Goal: Task Accomplishment & Management: Complete application form

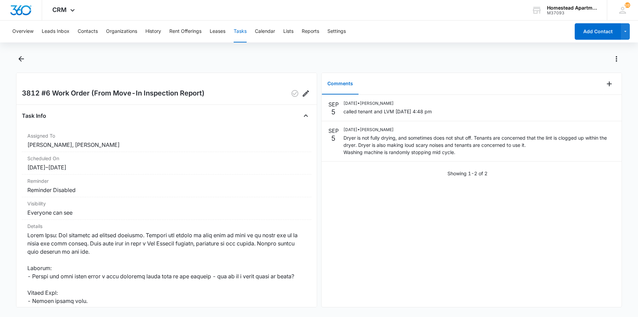
scroll to position [274, 0]
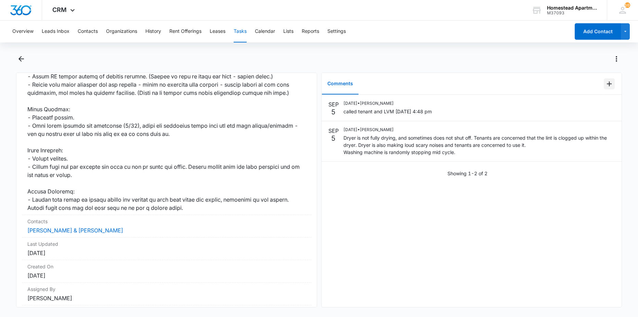
click at [606, 83] on icon "Add Comment" at bounding box center [610, 84] width 8 height 8
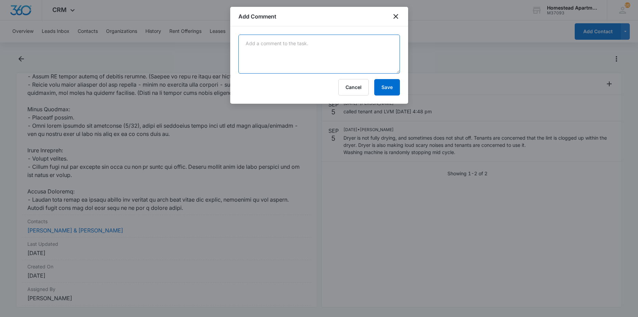
click at [263, 45] on textarea at bounding box center [320, 54] width 162 height 39
click at [307, 47] on textarea "ceiling in kitchen painted" at bounding box center [320, 54] width 162 height 39
type textarea "ceiling in kitchen painted"
drag, startPoint x: 305, startPoint y: 18, endPoint x: 366, endPoint y: 29, distance: 62.6
click at [366, 29] on div "Add Comment ceiling in kitchen painted Cancel Save" at bounding box center [319, 55] width 178 height 97
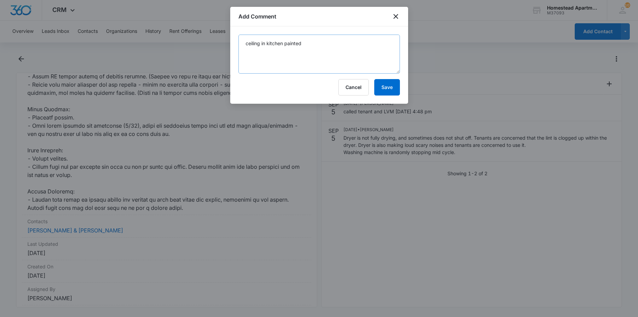
drag, startPoint x: 366, startPoint y: 29, endPoint x: 348, endPoint y: 62, distance: 37.8
click at [348, 62] on textarea "ceiling in kitchen painted" at bounding box center [320, 54] width 162 height 39
click at [394, 15] on icon "close" at bounding box center [396, 16] width 5 height 5
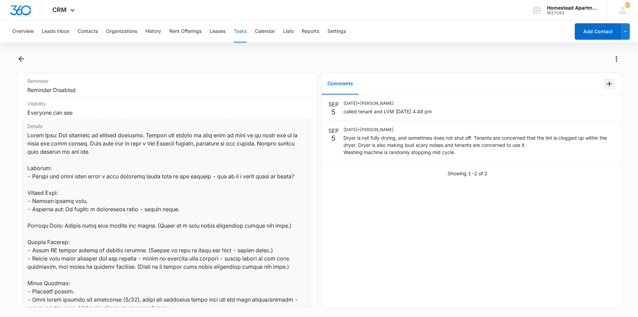
scroll to position [137, 0]
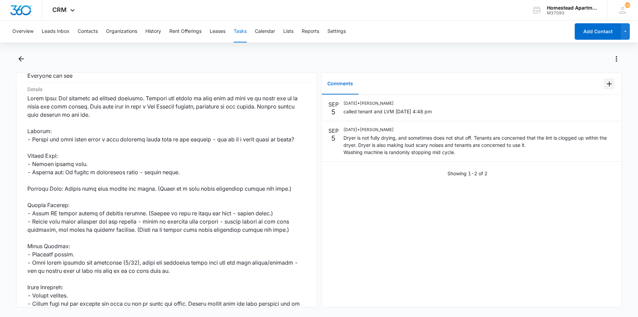
click at [607, 85] on icon "Add Comment" at bounding box center [610, 84] width 8 height 8
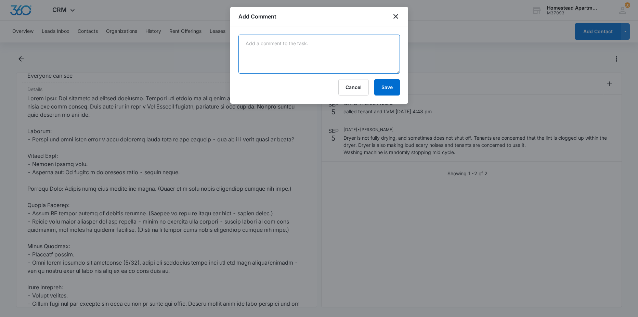
click at [342, 43] on textarea at bounding box center [320, 54] width 162 height 39
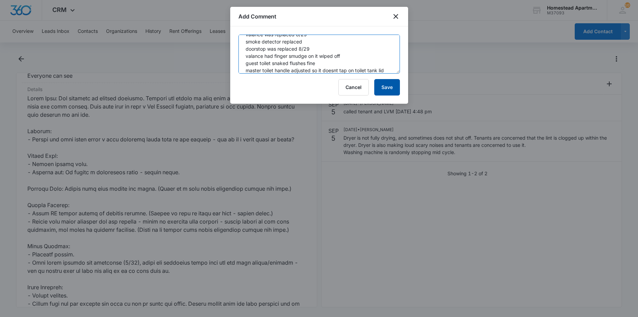
type textarea "front door adjusted. new door handle installed. kitchen ceiling painted torn sc…"
click at [389, 88] on button "Save" at bounding box center [388, 87] width 26 height 16
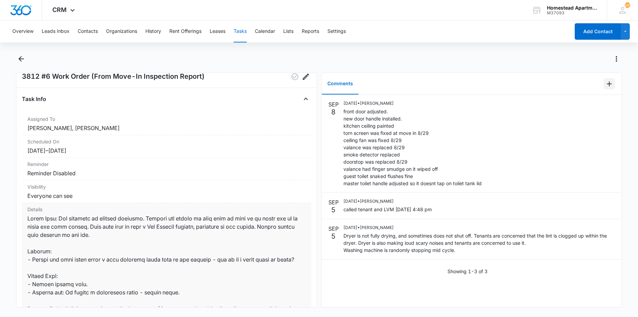
scroll to position [0, 0]
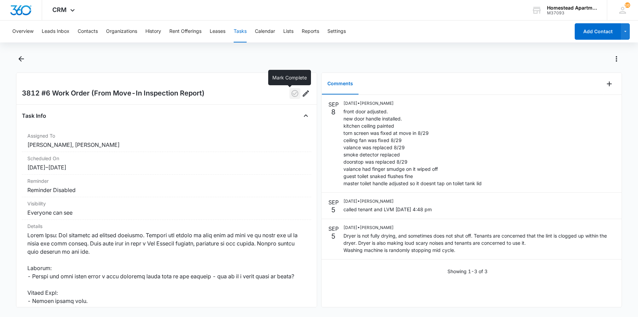
click at [293, 97] on icon "button" at bounding box center [295, 93] width 8 height 8
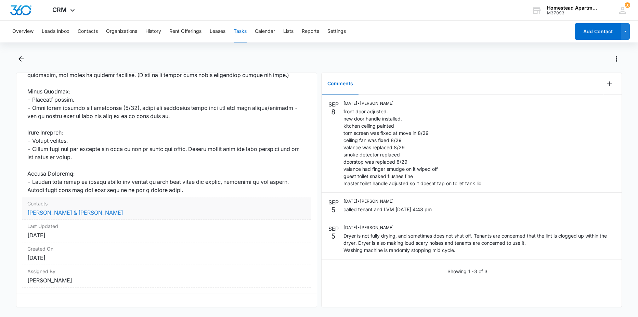
click at [74, 209] on link "[PERSON_NAME] & [PERSON_NAME]" at bounding box center [75, 212] width 96 height 7
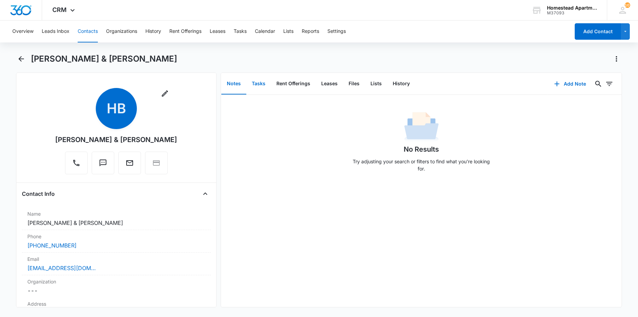
click at [260, 87] on button "Tasks" at bounding box center [258, 83] width 25 height 21
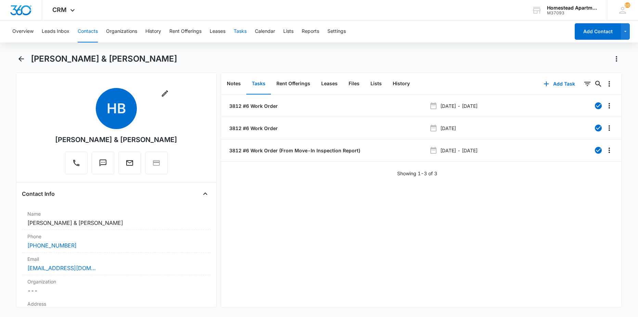
click at [241, 31] on button "Tasks" at bounding box center [240, 32] width 13 height 22
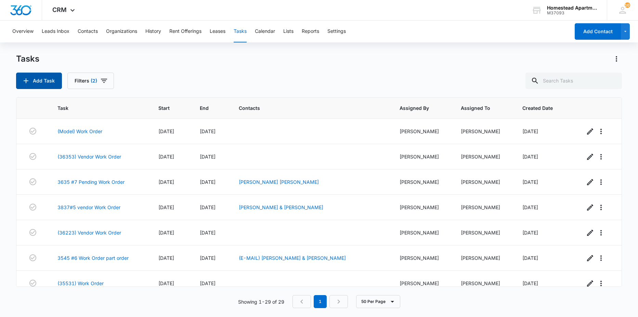
click at [59, 79] on button "Add Task" at bounding box center [39, 81] width 46 height 16
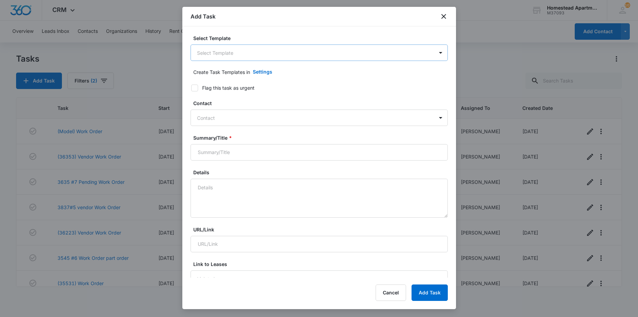
click at [218, 53] on body "CRM Apps Websites Forms CRM Intelligence Files Brand Settings Homestead Apartme…" at bounding box center [319, 158] width 638 height 317
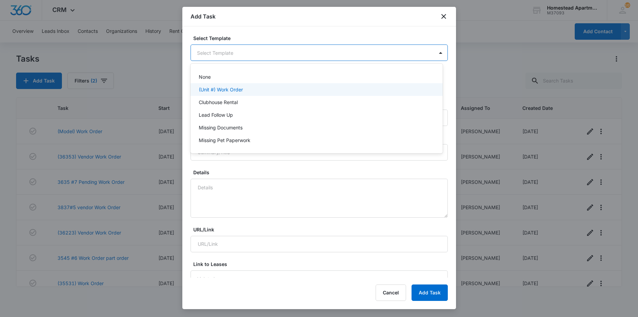
click at [221, 89] on p "(Unit #) Work Order" at bounding box center [221, 89] width 44 height 7
drag, startPoint x: 248, startPoint y: 54, endPoint x: 228, endPoint y: 64, distance: 22.8
click at [219, 64] on body "CRM Apps Websites Forms CRM Intelligence Files Brand Settings Homestead Apartme…" at bounding box center [319, 158] width 638 height 317
click at [245, 87] on div "(Unit #) Work Order" at bounding box center [316, 91] width 234 height 8
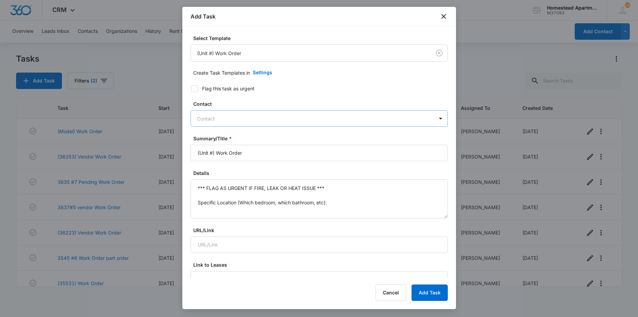
click at [234, 118] on div at bounding box center [315, 118] width 236 height 9
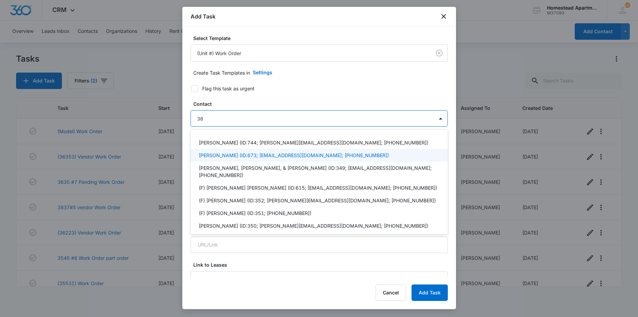
type input "3"
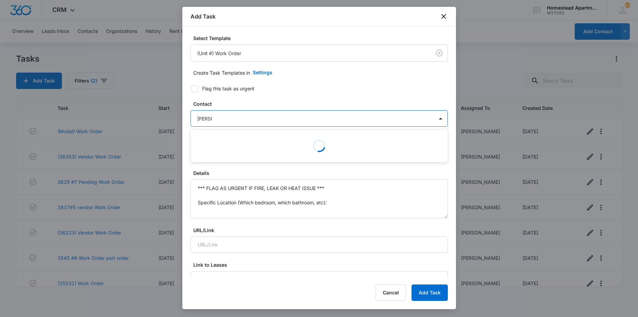
type input "hannah"
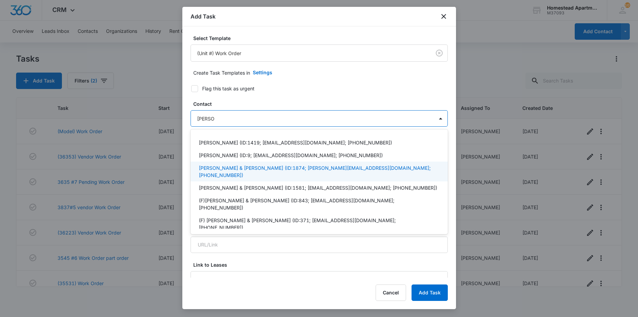
click at [231, 165] on p "Hannah Bahr & Jordan Mckenna (ID:1874; hannahbahr@gmail.com; (253) 441-0003)" at bounding box center [319, 171] width 240 height 14
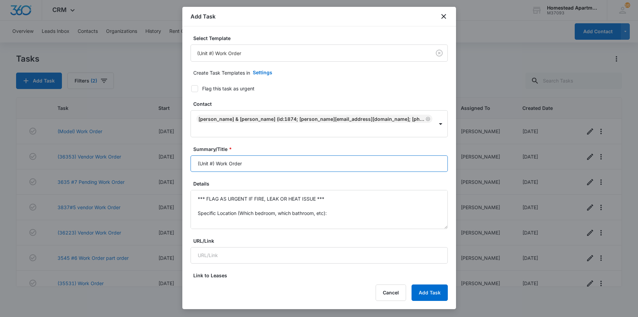
click at [254, 155] on input "(Unit #) Work Order" at bounding box center [319, 163] width 257 height 16
click at [180, 153] on body "CRM Apps Websites Forms CRM Intelligence Files Brand Settings Homestead Apartme…" at bounding box center [319, 158] width 638 height 317
type input "3812-6"
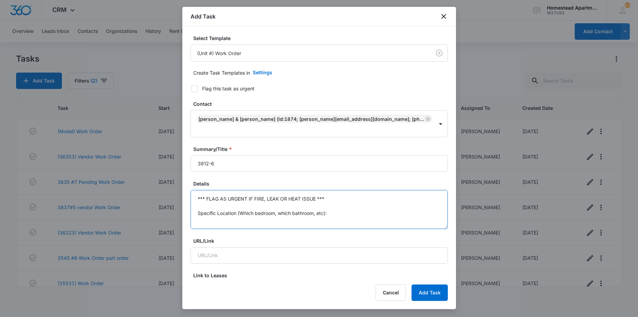
drag, startPoint x: 335, startPoint y: 201, endPoint x: 184, endPoint y: 178, distance: 152.5
click at [184, 178] on div "Select Template (Unit #) Work Order Create Task Templates in Settings Flag this…" at bounding box center [319, 151] width 274 height 251
type textarea "Specific Details:"
drag, startPoint x: 241, startPoint y: 212, endPoint x: 185, endPoint y: 195, distance: 58.7
click at [183, 199] on div "Select Template (Unit #) Work Order Create Task Templates in Settings Flag this…" at bounding box center [319, 151] width 274 height 251
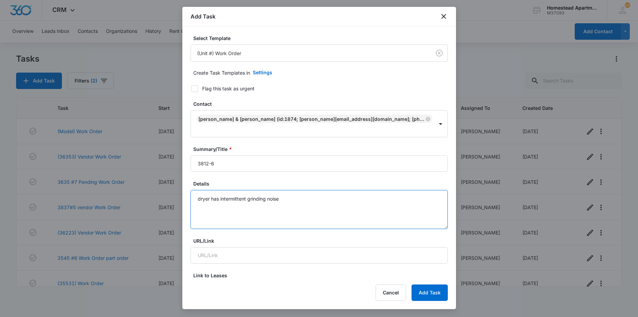
click at [293, 190] on textarea "dryer has intermittent grinding noise" at bounding box center [319, 209] width 257 height 39
type textarea "dryer has intermittent grinding noise. randomly makes loud grinding noise."
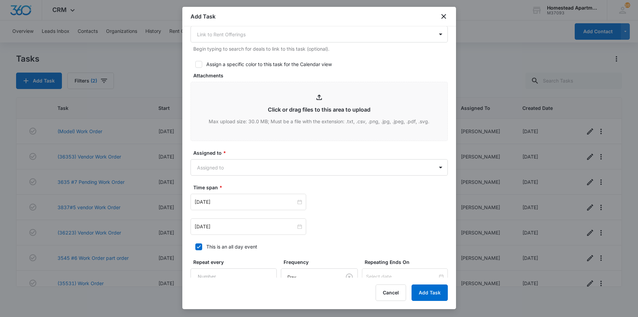
scroll to position [296, 0]
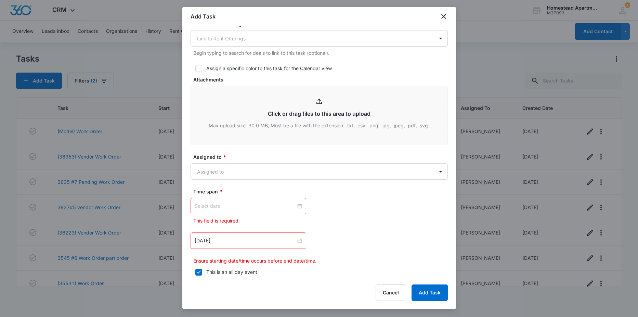
type textarea "dryer has intermittent grinding noise. randomly makes loud grinding noise."
drag, startPoint x: 223, startPoint y: 194, endPoint x: 220, endPoint y: 199, distance: 4.9
click at [221, 202] on input at bounding box center [245, 206] width 101 height 8
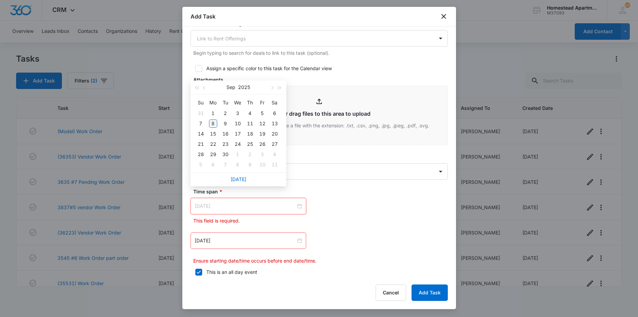
type input "Sep 8, 2025"
click at [213, 124] on div "8" at bounding box center [213, 123] width 8 height 8
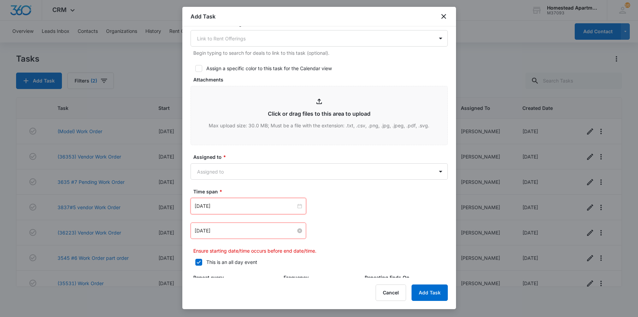
click at [243, 227] on input "Feb 20, 2023" at bounding box center [245, 231] width 101 height 8
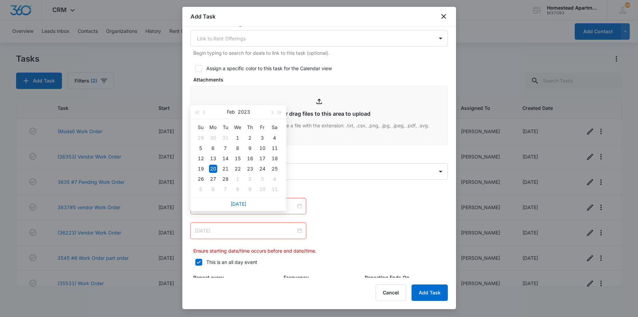
click at [216, 167] on div "20" at bounding box center [213, 169] width 8 height 8
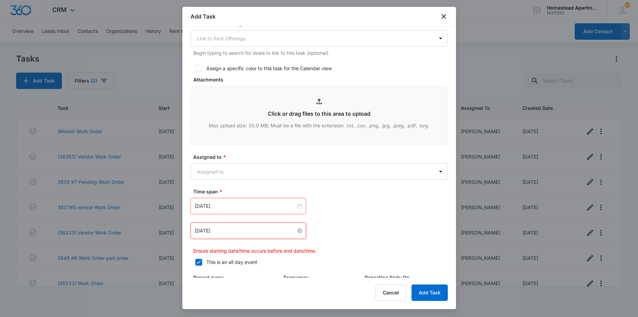
click at [247, 227] on input "Feb 20, 2023" at bounding box center [245, 231] width 101 height 8
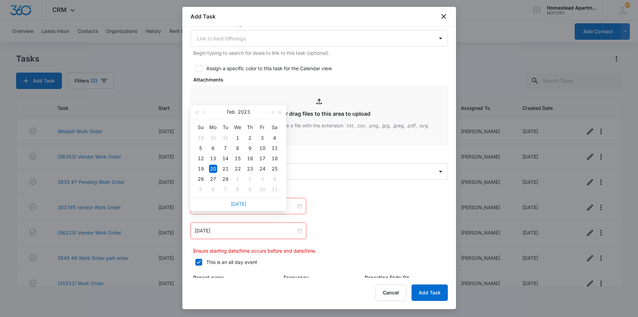
click at [239, 204] on link "Today" at bounding box center [239, 204] width 16 height 6
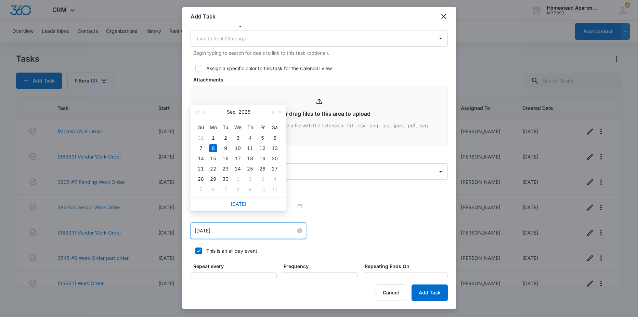
click at [227, 227] on input "Sep 8, 2025" at bounding box center [245, 231] width 101 height 8
type input "Sep 22, 2025"
click at [215, 168] on div "22" at bounding box center [213, 169] width 8 height 8
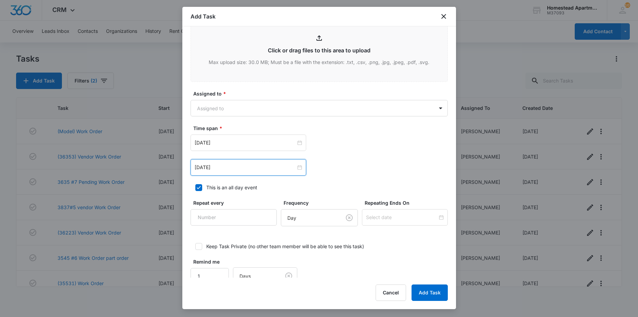
scroll to position [365, 0]
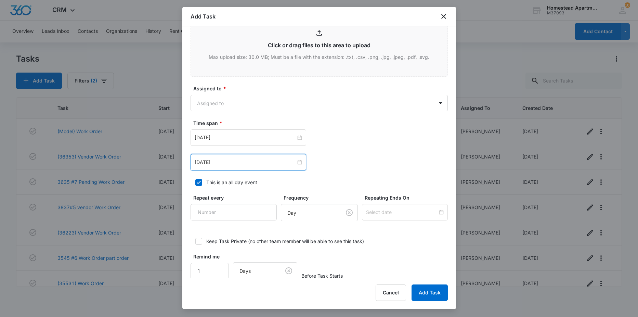
click at [202, 179] on div at bounding box center [198, 182] width 7 height 7
click at [195, 180] on input "This is an all day event" at bounding box center [193, 182] width 5 height 5
click at [202, 179] on label "This is an all day event" at bounding box center [319, 182] width 257 height 7
click at [195, 180] on input "This is an all day event" at bounding box center [193, 182] width 5 height 5
checkbox input "true"
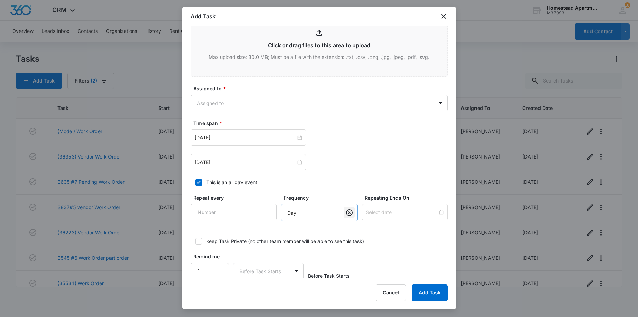
scroll to position [364, 0]
click at [423, 296] on button "Add Task" at bounding box center [430, 292] width 36 height 16
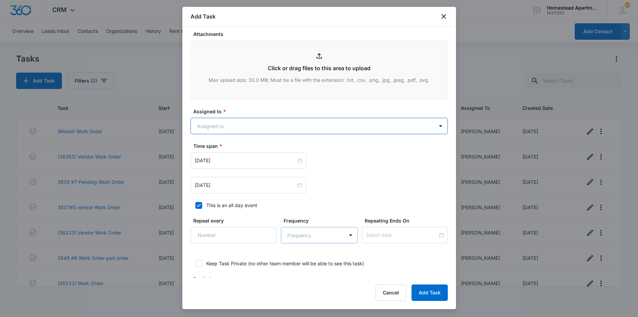
scroll to position [330, 0]
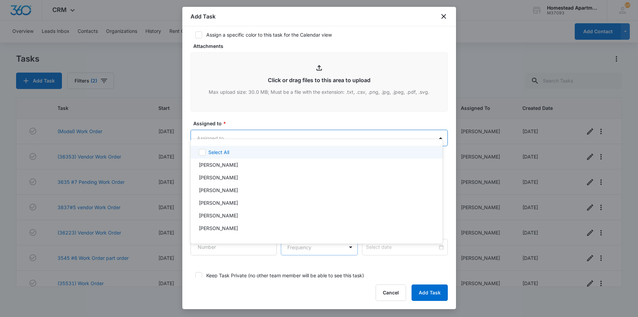
click at [299, 127] on body "CRM Apps Websites Forms CRM Intelligence Files Brand Settings Homestead Apartme…" at bounding box center [319, 158] width 638 height 317
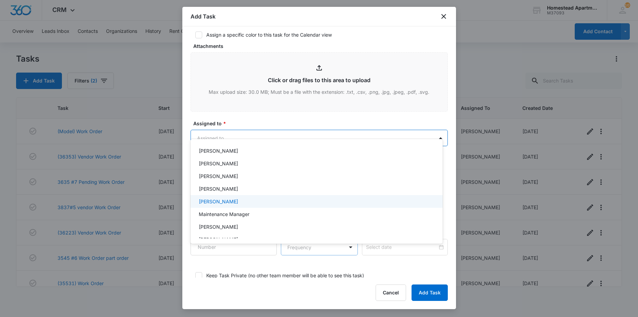
scroll to position [112, 0]
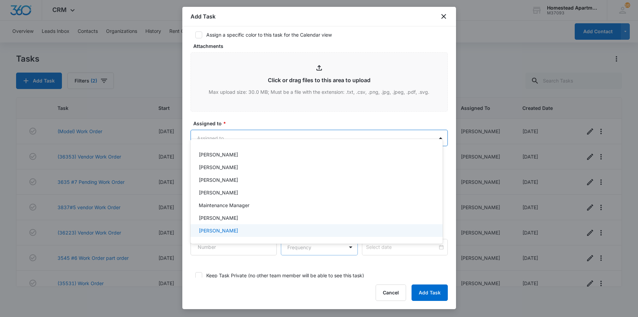
click at [200, 229] on p "[PERSON_NAME]" at bounding box center [218, 230] width 39 height 7
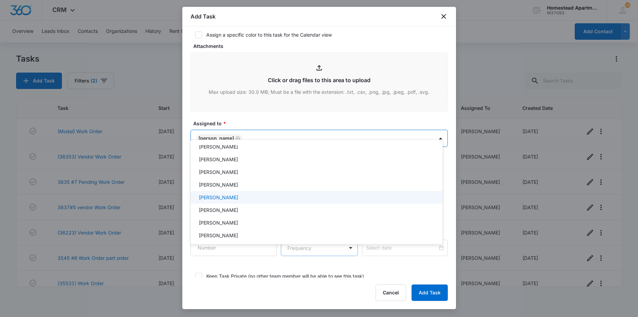
scroll to position [10, 0]
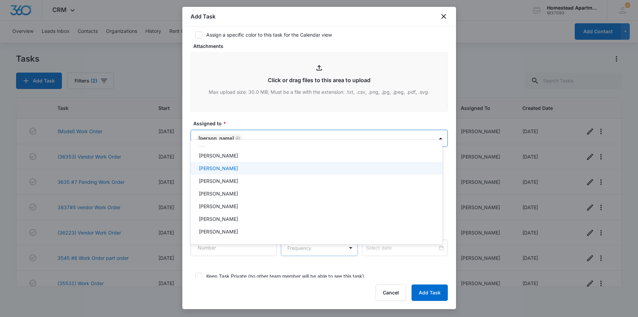
click at [215, 166] on p "[PERSON_NAME]" at bounding box center [218, 168] width 39 height 7
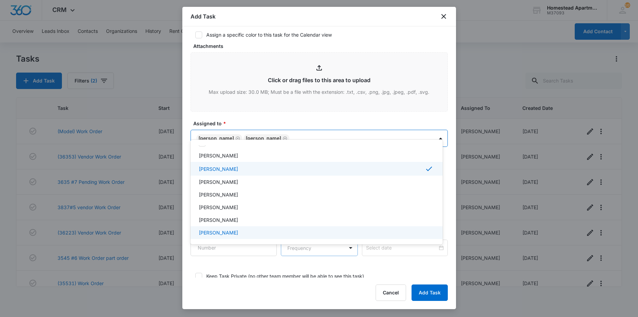
click at [419, 291] on div at bounding box center [319, 158] width 638 height 317
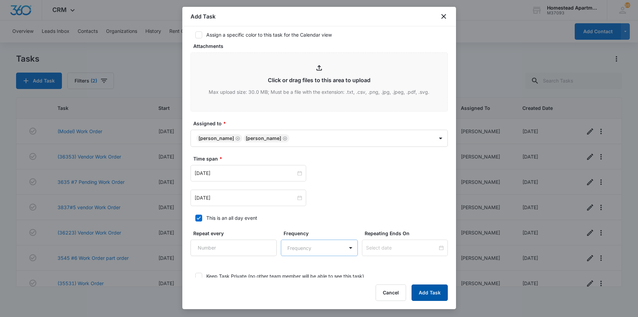
click at [425, 289] on button "Add Task" at bounding box center [430, 292] width 36 height 16
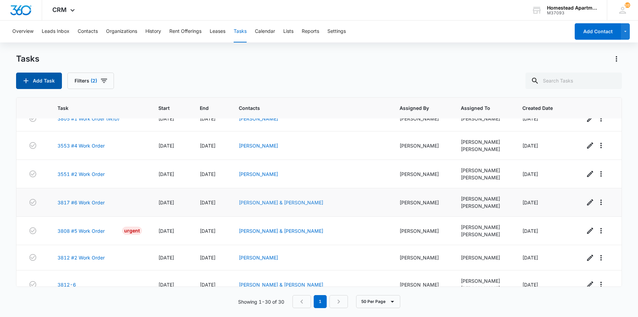
scroll to position [635, 0]
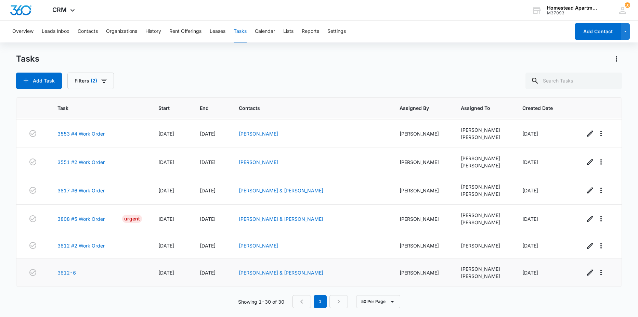
click at [69, 275] on link "3812-6" at bounding box center [67, 272] width 18 height 7
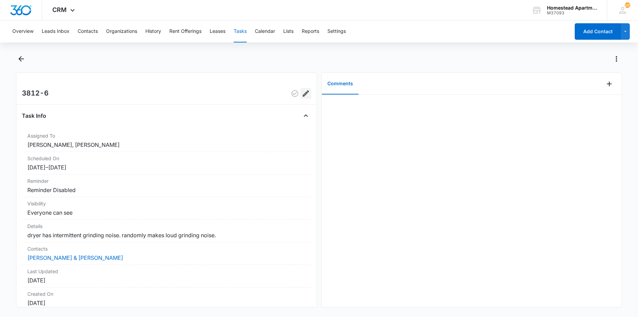
click at [302, 96] on icon "Edit" at bounding box center [306, 93] width 8 height 8
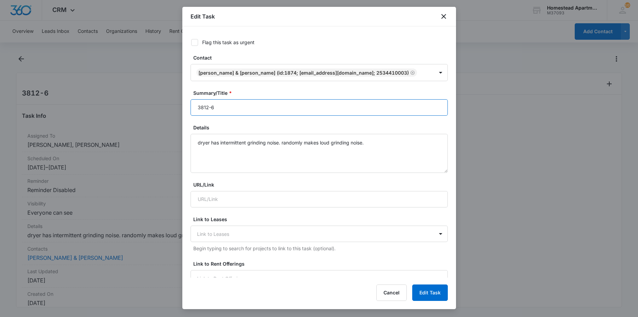
click at [241, 104] on input "3812-6" at bounding box center [319, 107] width 257 height 16
type input "3812-6 work order"
click at [434, 291] on button "Edit Task" at bounding box center [430, 292] width 36 height 16
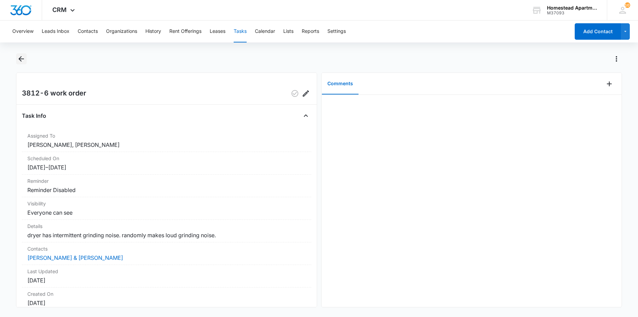
click at [22, 60] on icon "Back" at bounding box center [21, 59] width 8 height 8
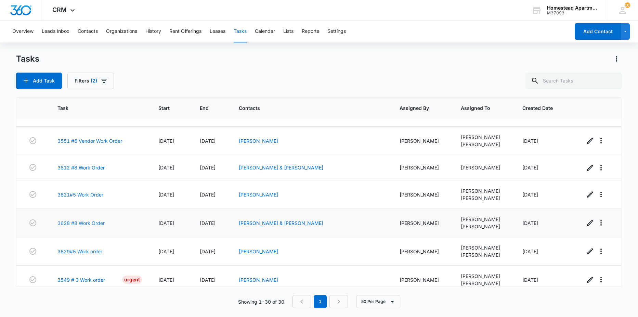
scroll to position [258, 0]
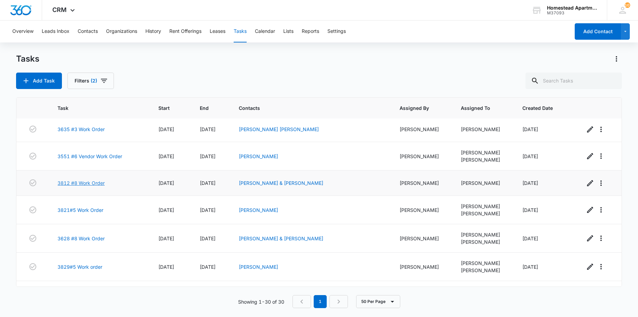
click at [76, 180] on link "3812 #8 Work Order" at bounding box center [81, 182] width 47 height 7
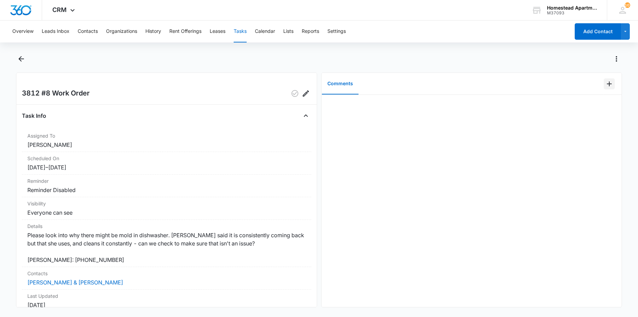
click at [607, 83] on icon "Add Comment" at bounding box center [609, 83] width 5 height 5
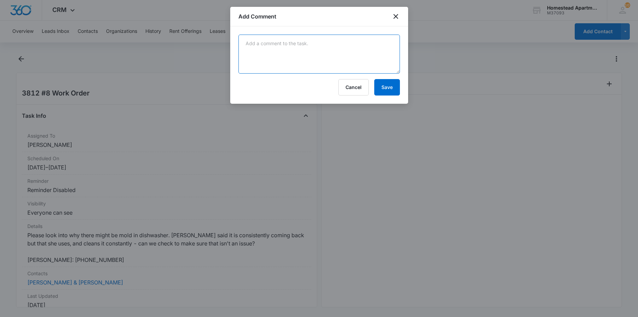
click at [285, 35] on textarea at bounding box center [320, 54] width 162 height 39
type textarea "mold wipes right out. not excessive tenant just needs to clean periodically"
click at [382, 85] on button "Save" at bounding box center [388, 87] width 26 height 16
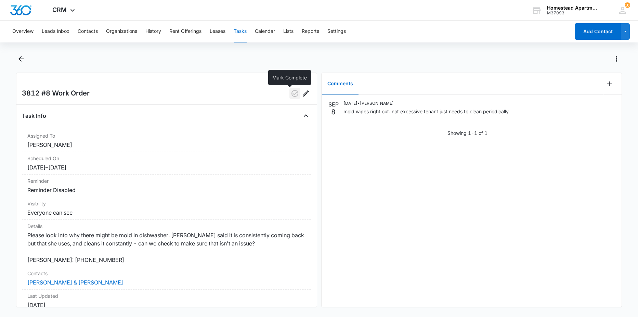
click at [292, 97] on icon "button" at bounding box center [295, 93] width 7 height 7
click at [25, 59] on icon "Back" at bounding box center [21, 59] width 8 height 8
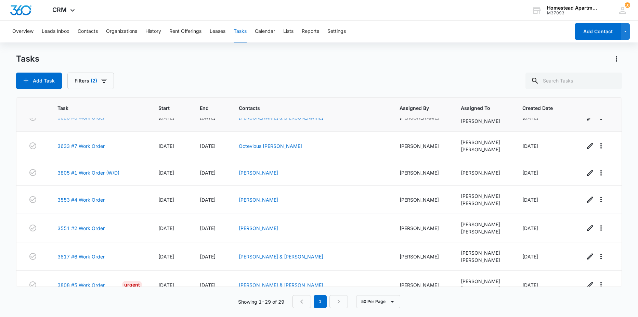
scroll to position [610, 0]
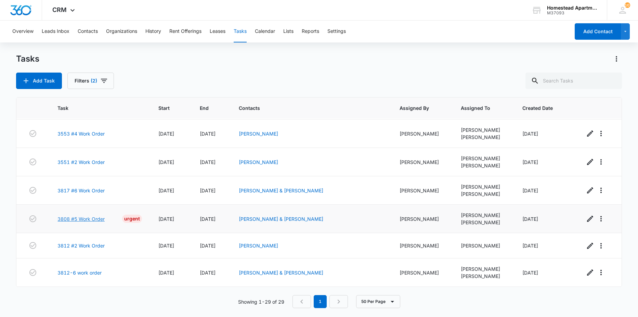
click at [91, 220] on link "3808 #5 Work Order" at bounding box center [81, 218] width 47 height 7
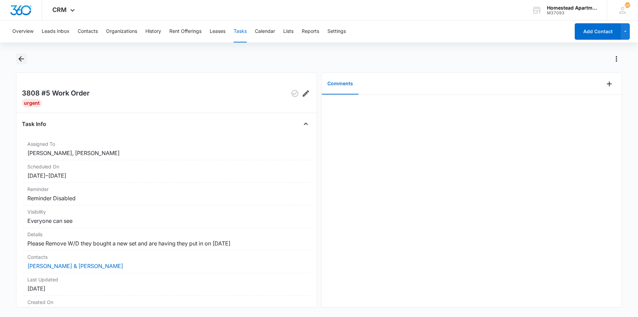
click at [19, 59] on icon "Back" at bounding box center [21, 59] width 8 height 8
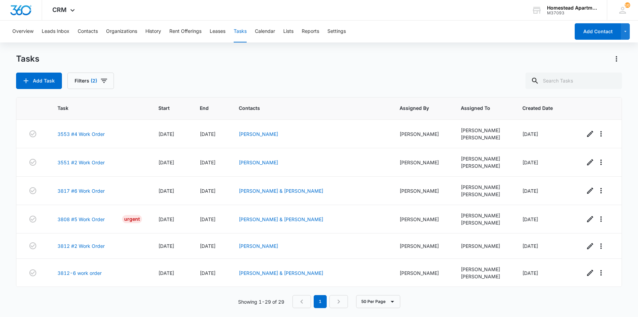
scroll to position [610, 0]
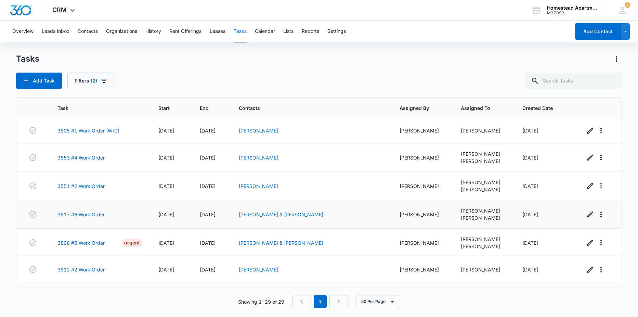
scroll to position [610, 0]
